Goal: Check status: Check status

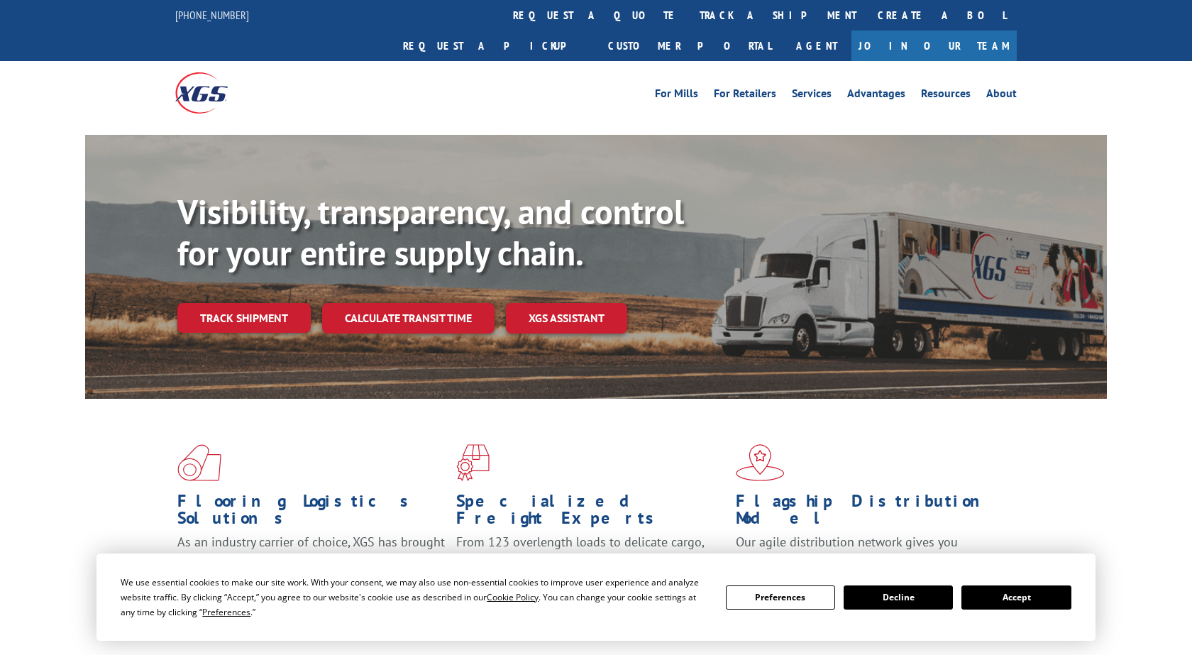
click at [1030, 597] on button "Accept" at bounding box center [1015, 597] width 109 height 24
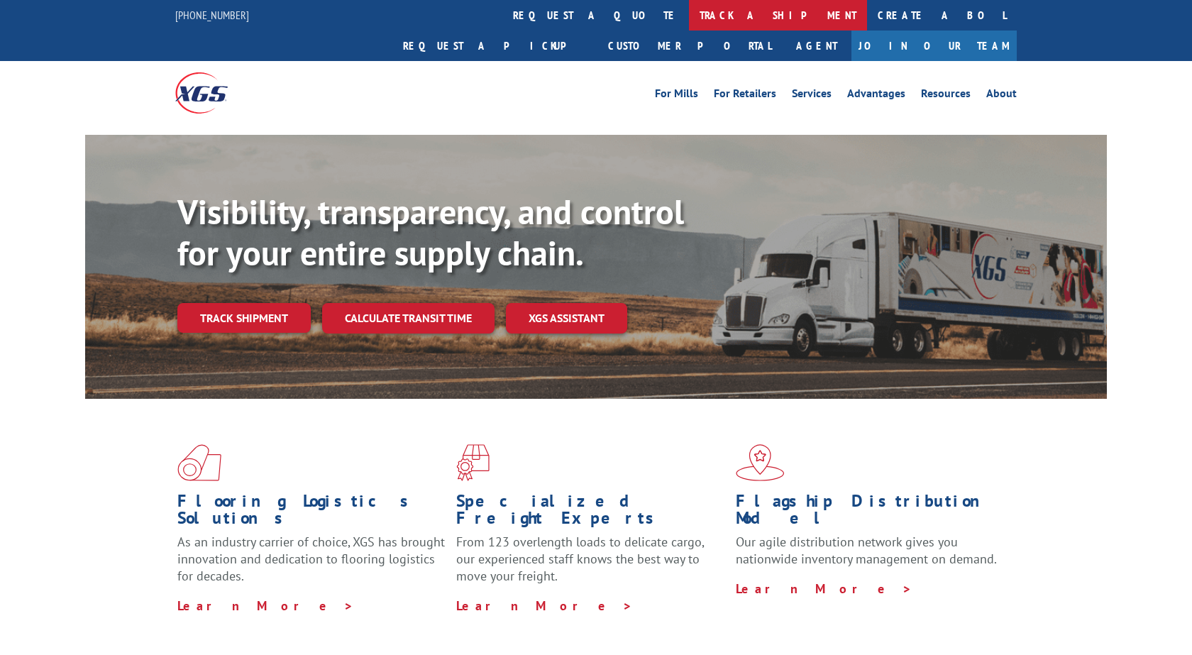
click at [689, 23] on link "track a shipment" at bounding box center [778, 15] width 178 height 31
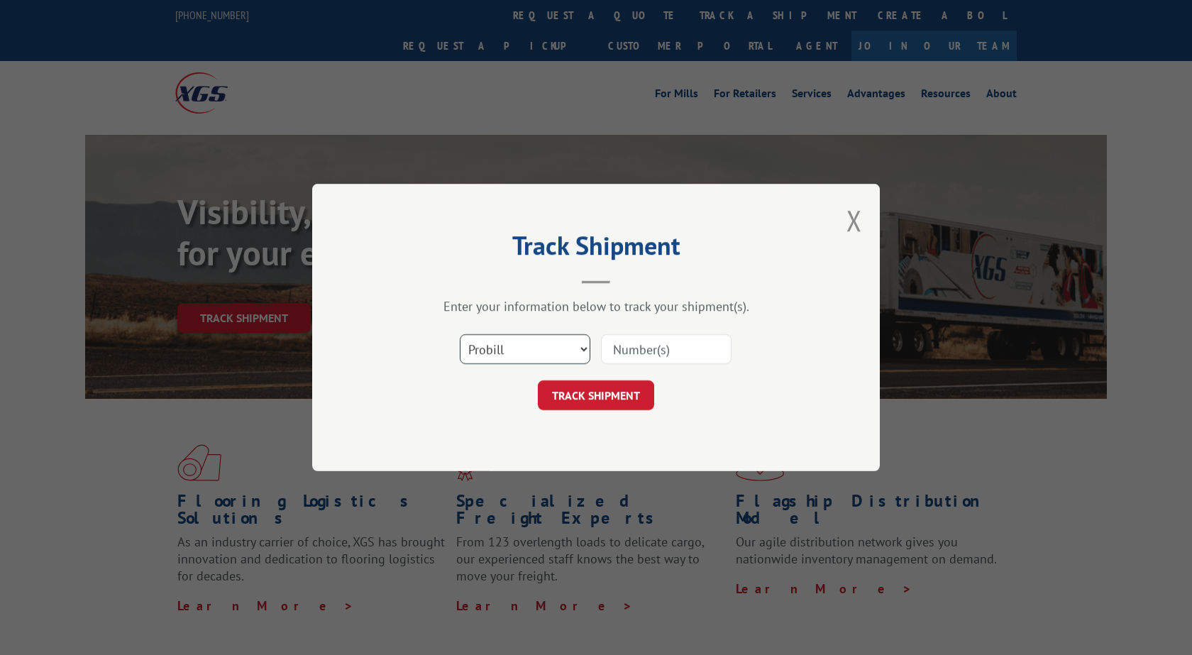
select select "po"
click option "PO" at bounding box center [0, 0] width 0 height 0
click at [641, 343] on input at bounding box center [666, 349] width 131 height 30
type input "294944222"
click button "TRACK SHIPMENT" at bounding box center [596, 395] width 116 height 30
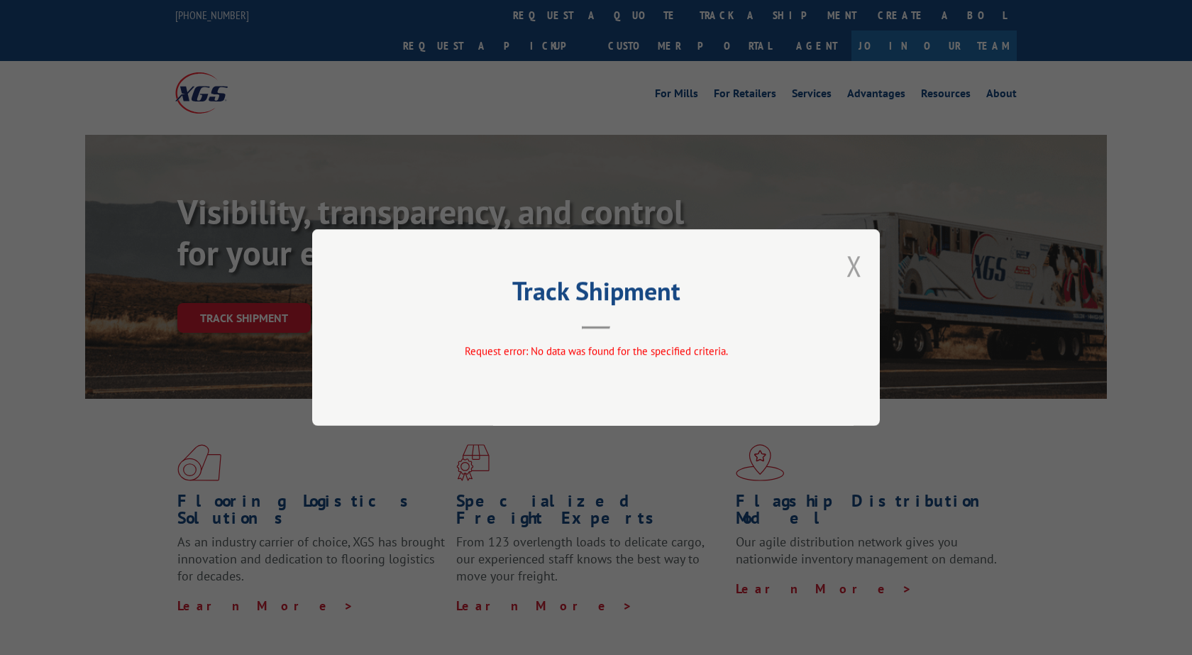
click at [851, 264] on button "Close modal" at bounding box center [854, 266] width 16 height 38
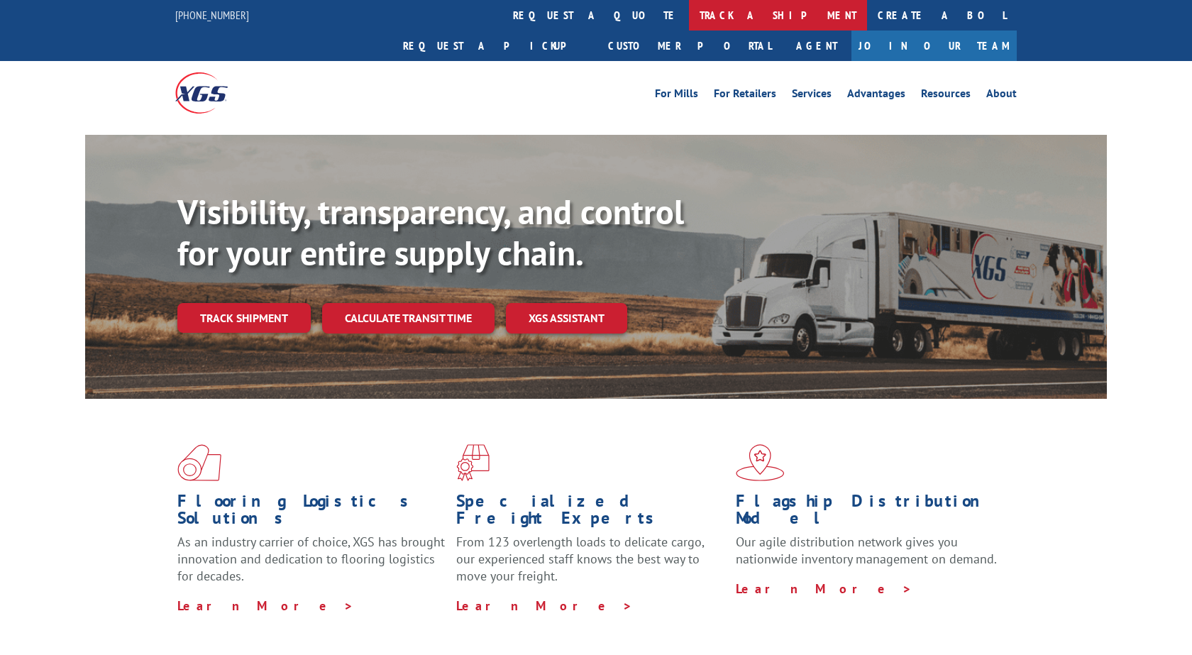
click at [689, 27] on link "track a shipment" at bounding box center [778, 15] width 178 height 31
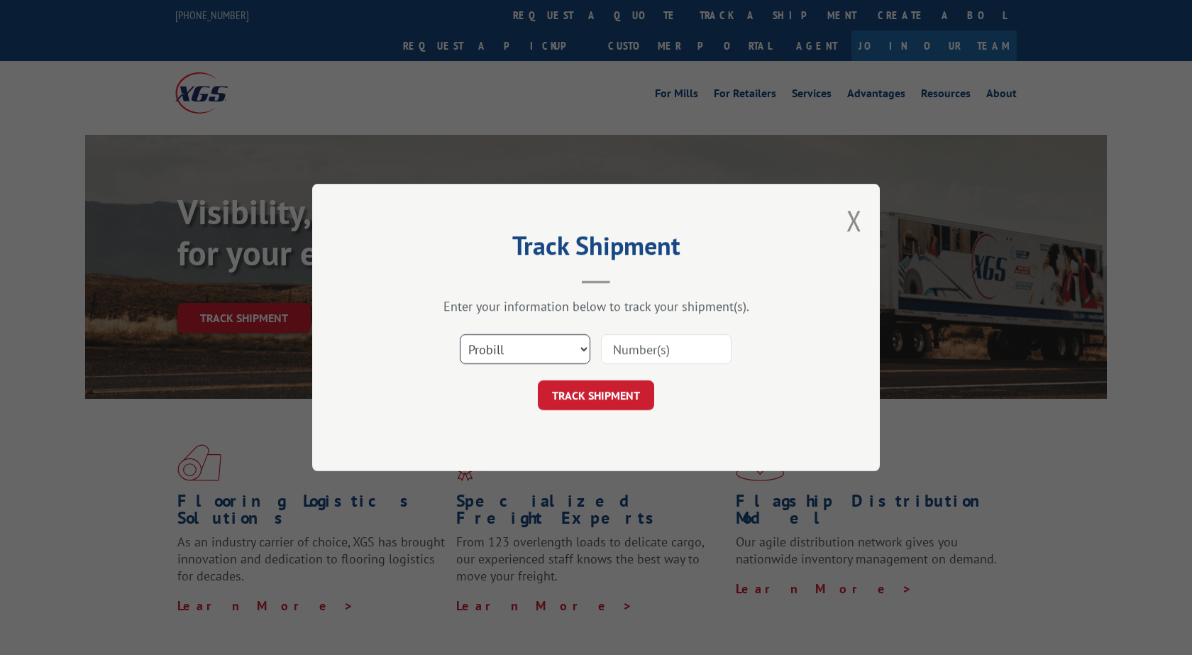
click at [460, 334] on select "Select category... Probill BOL PO" at bounding box center [525, 349] width 131 height 30
click option "Probill" at bounding box center [0, 0] width 0 height 0
click at [460, 334] on select "Select category... Probill BOL PO" at bounding box center [525, 349] width 131 height 30
select select "po"
click option "PO" at bounding box center [0, 0] width 0 height 0
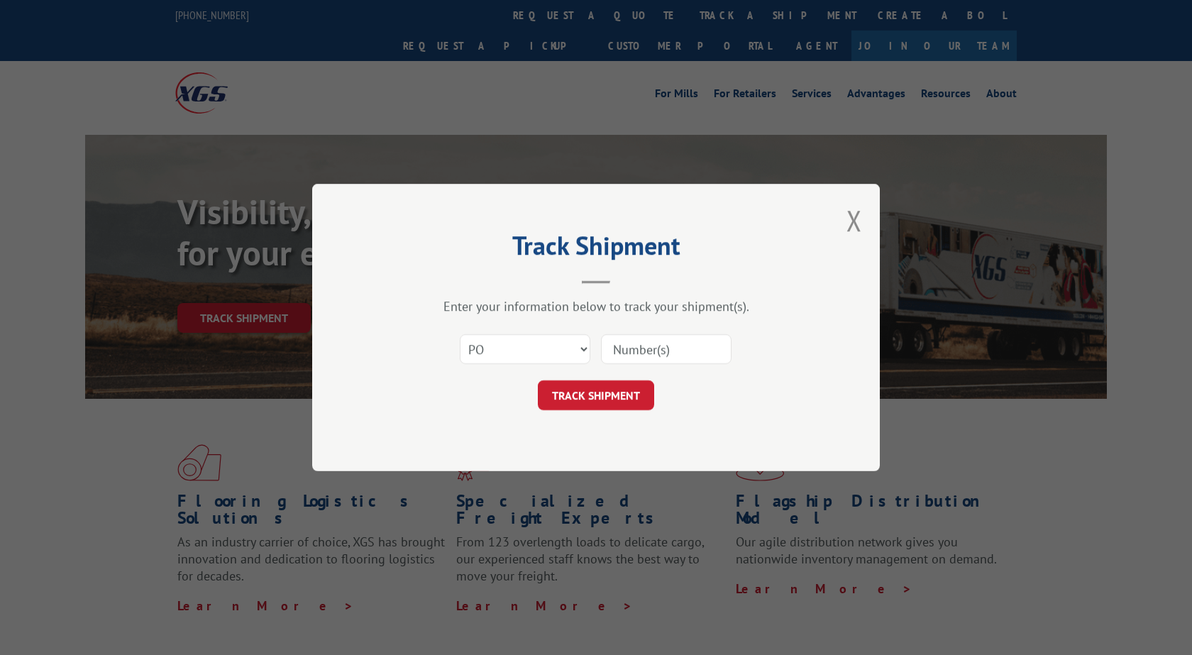
click at [645, 338] on input at bounding box center [666, 349] width 131 height 30
type input "294944222"
click at [609, 390] on button "TRACK SHIPMENT" at bounding box center [596, 395] width 116 height 30
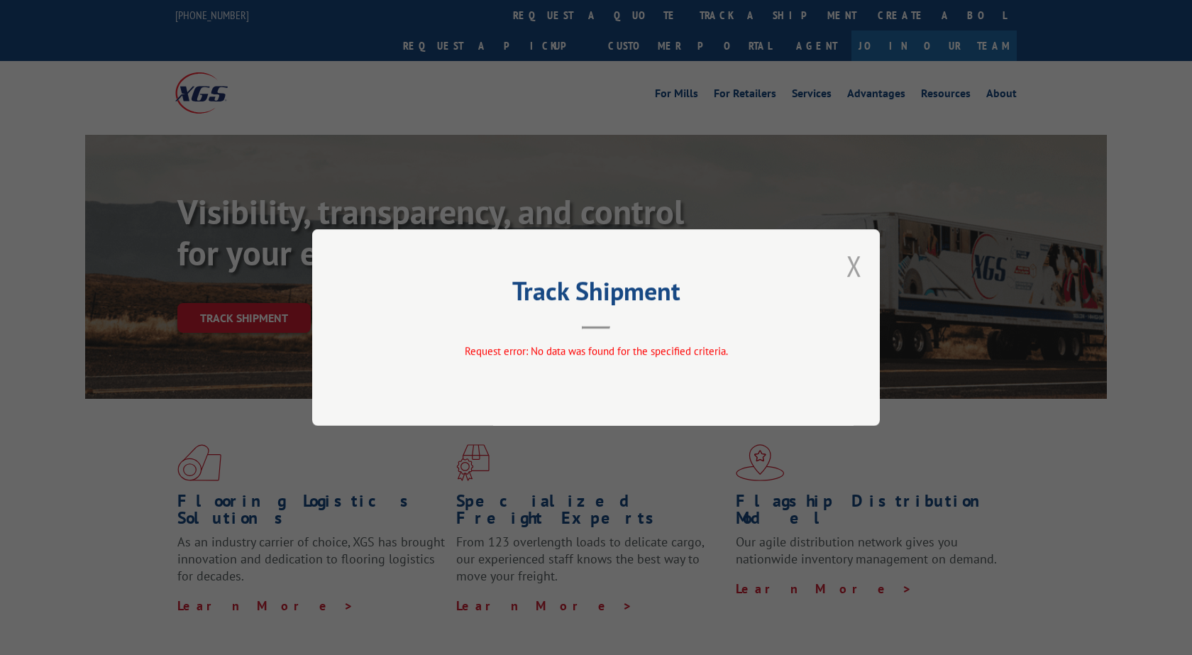
click at [856, 270] on button "Close modal" at bounding box center [854, 266] width 16 height 38
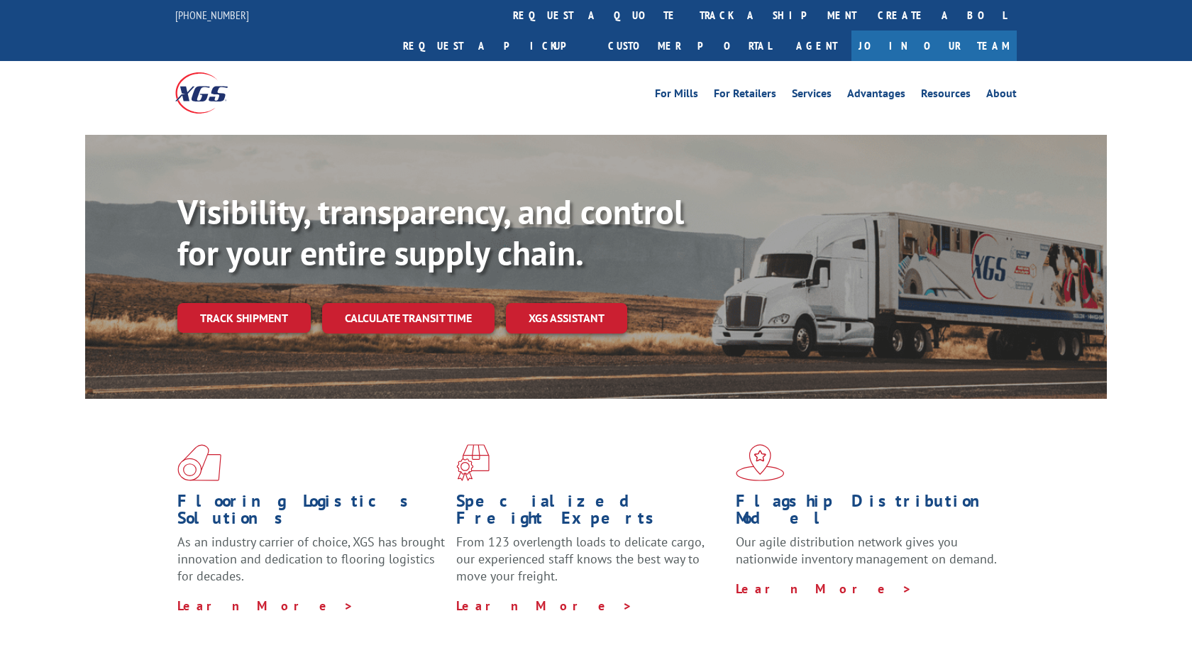
click at [640, 628] on div "Flooring Logistics Solutions As an industry carrier of choice, XGS has brought …" at bounding box center [596, 541] width 1192 height 285
